Goal: Information Seeking & Learning: Find specific fact

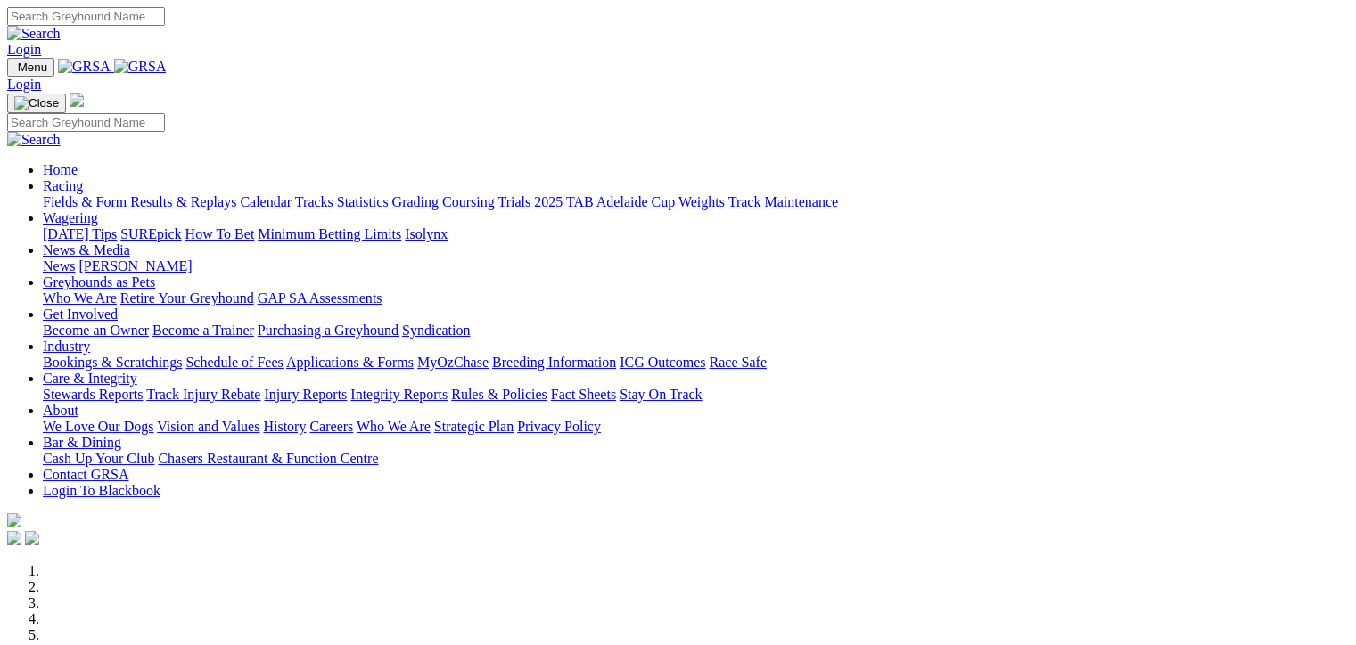
click at [186, 194] on link "Results & Replays" at bounding box center [183, 201] width 106 height 15
